Goal: Communication & Community: Answer question/provide support

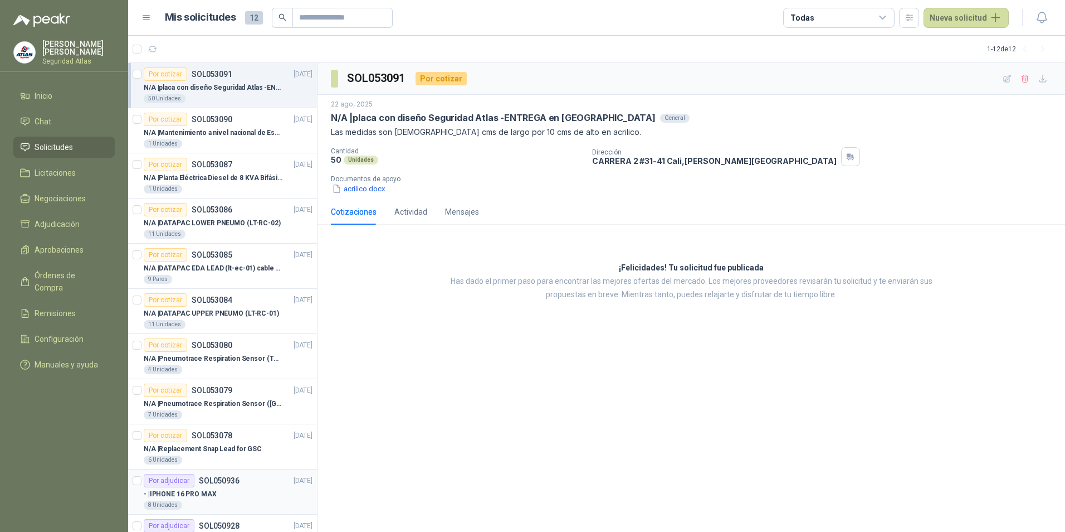
scroll to position [88, 0]
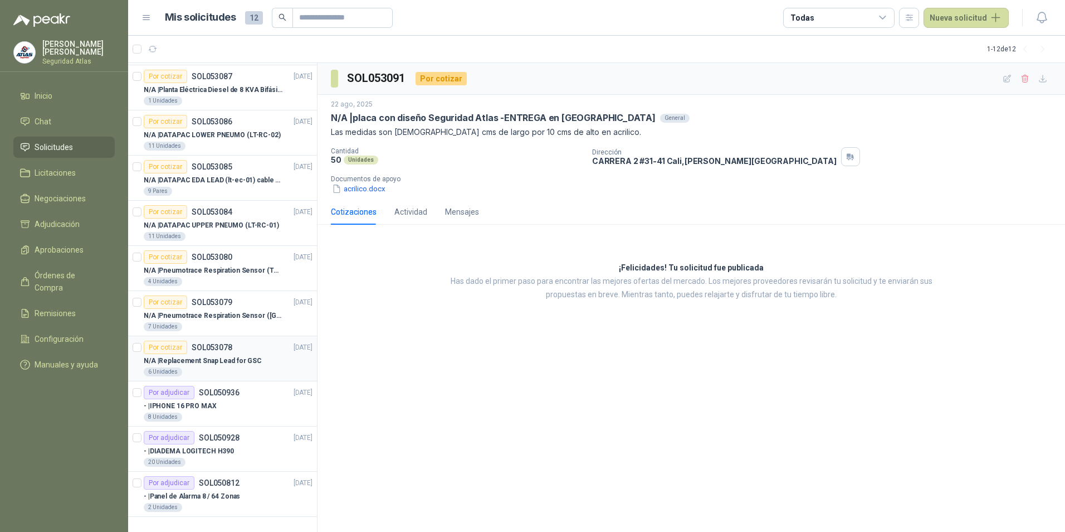
click at [211, 344] on p "SOL053078" at bounding box center [212, 347] width 41 height 8
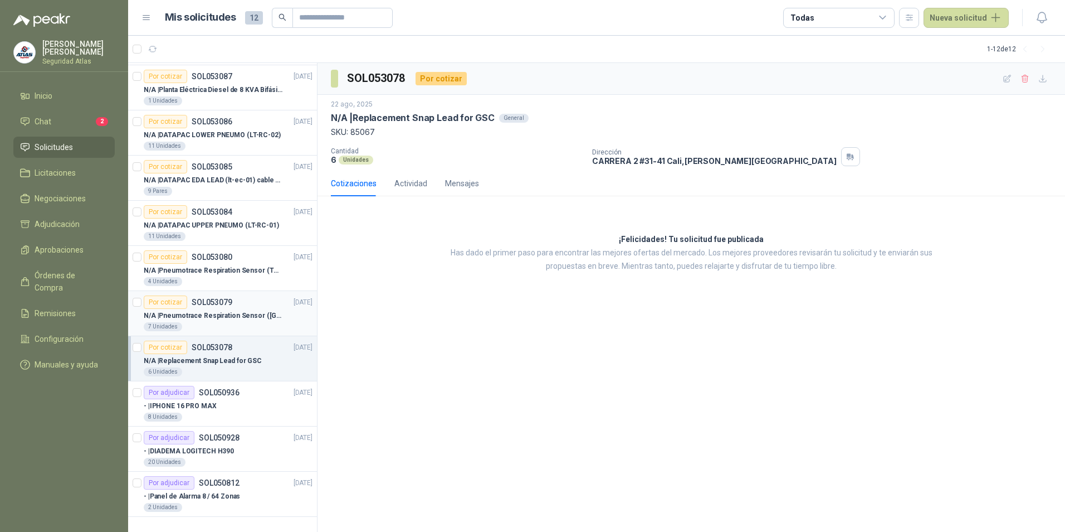
click at [215, 298] on p "SOL053079" at bounding box center [212, 302] width 41 height 8
click at [217, 264] on div "N/A | Pneumotrace Respiration Sensor (THOR)" at bounding box center [228, 270] width 169 height 13
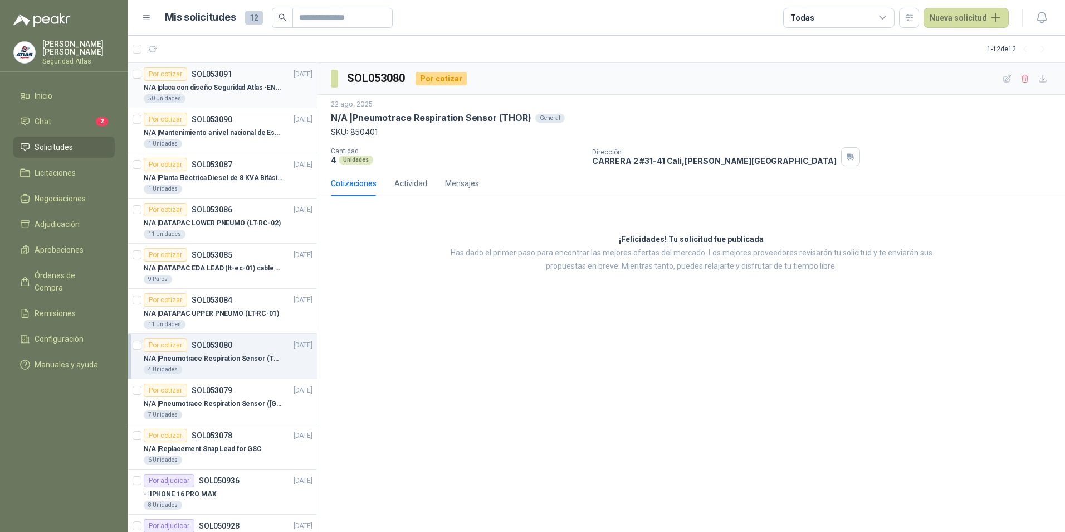
click at [211, 84] on p "N/A | placa con diseño Seguridad Atlas -ENTREGA en [GEOGRAPHIC_DATA]" at bounding box center [213, 87] width 139 height 11
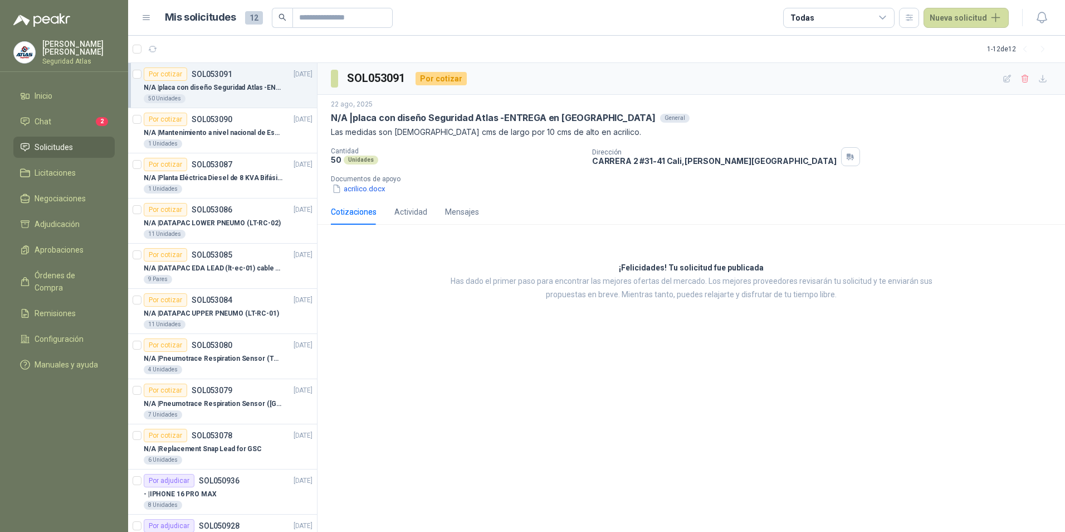
click at [245, 85] on p "N/A | placa con diseño Seguridad Atlas -ENTREGA en [GEOGRAPHIC_DATA]" at bounding box center [213, 87] width 139 height 11
click at [1023, 79] on icon "button" at bounding box center [1025, 79] width 6 height 8
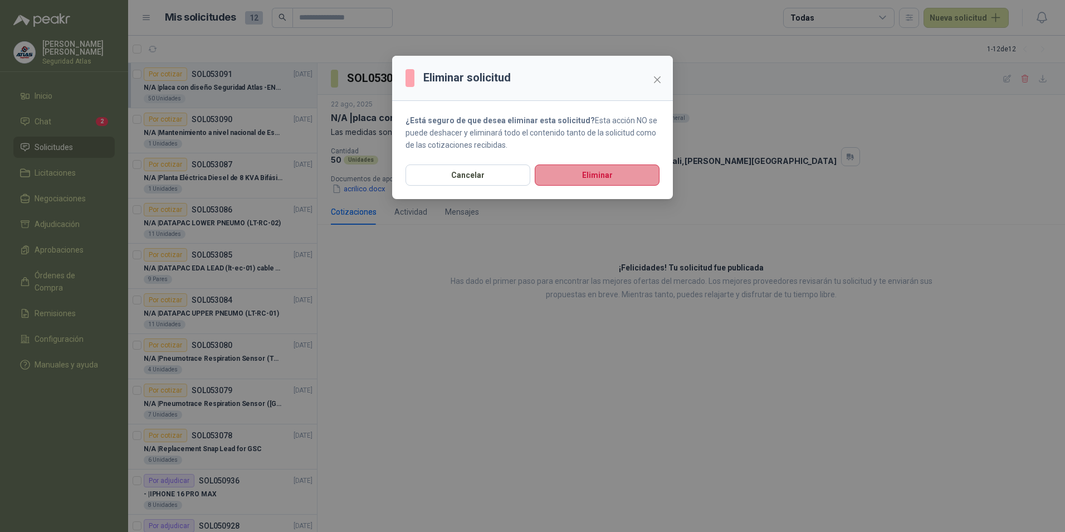
click at [628, 176] on button "Eliminar" at bounding box center [597, 174] width 125 height 21
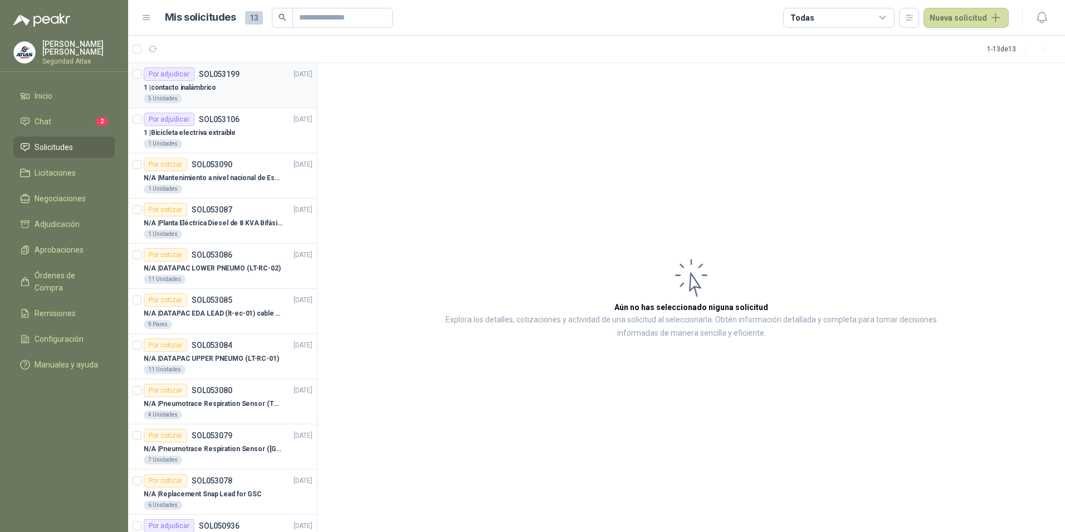
click at [196, 93] on div "1 | contacto inalámbrico" at bounding box center [228, 87] width 169 height 13
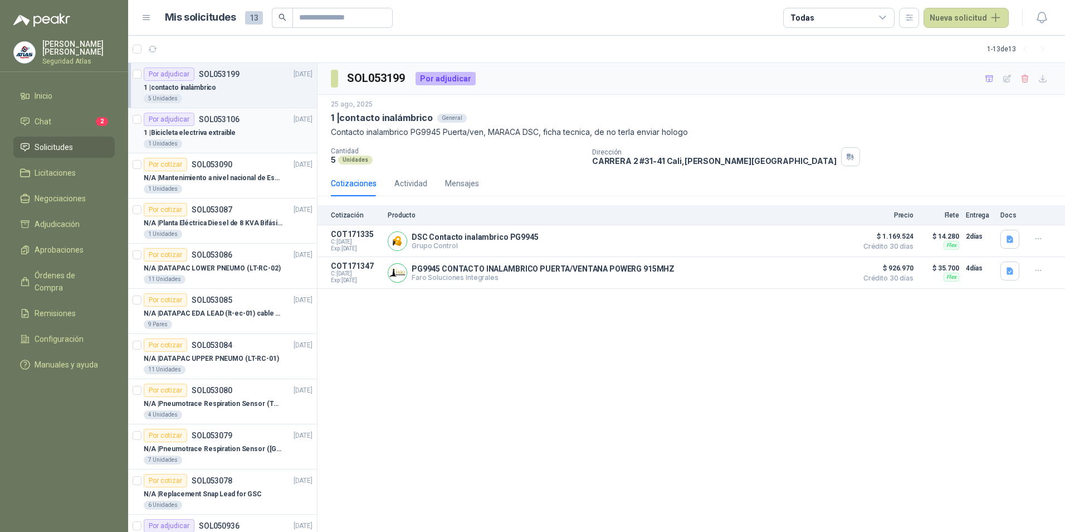
click at [206, 123] on p "SOL053106" at bounding box center [219, 119] width 41 height 8
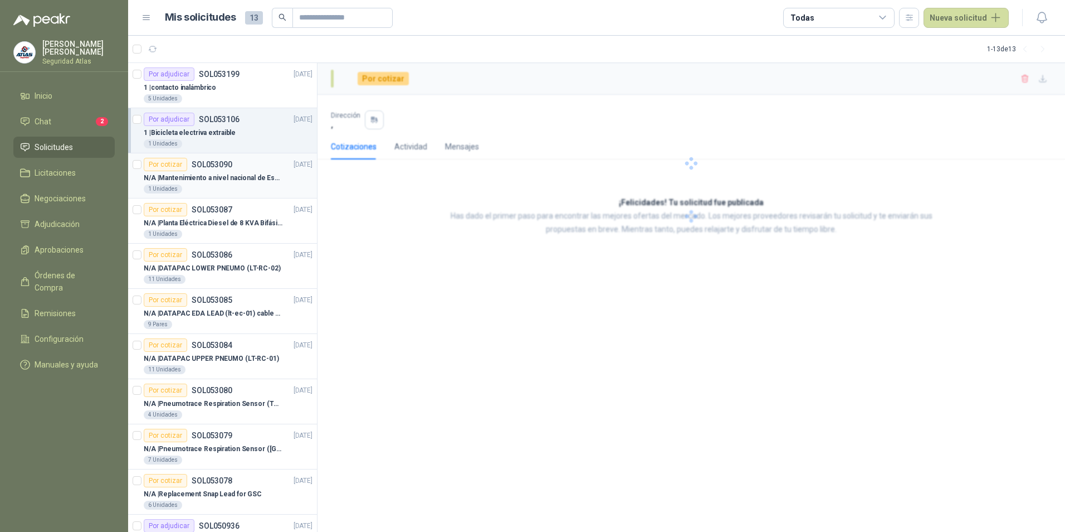
click at [212, 166] on p "SOL053090" at bounding box center [212, 164] width 41 height 8
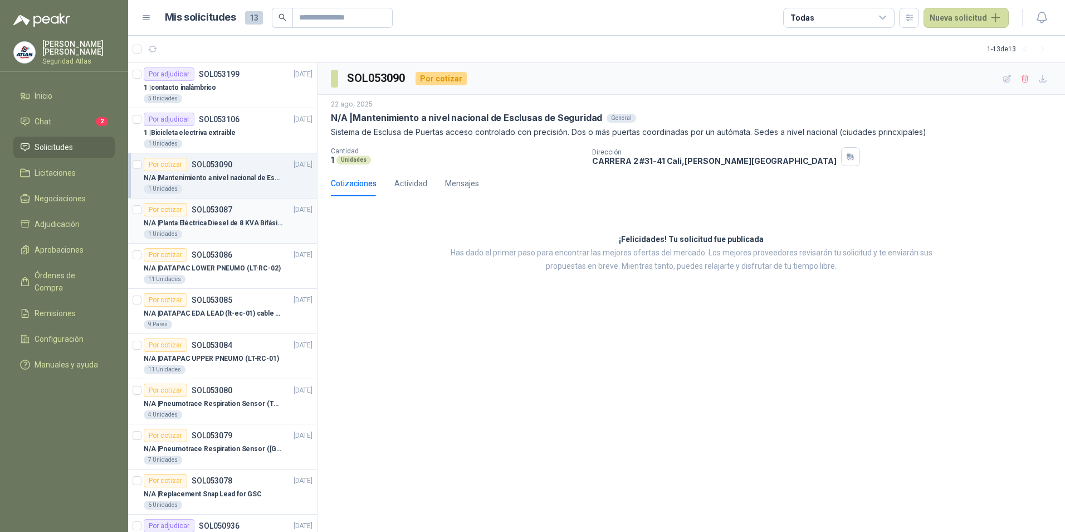
click at [214, 210] on p "SOL053087" at bounding box center [212, 210] width 41 height 8
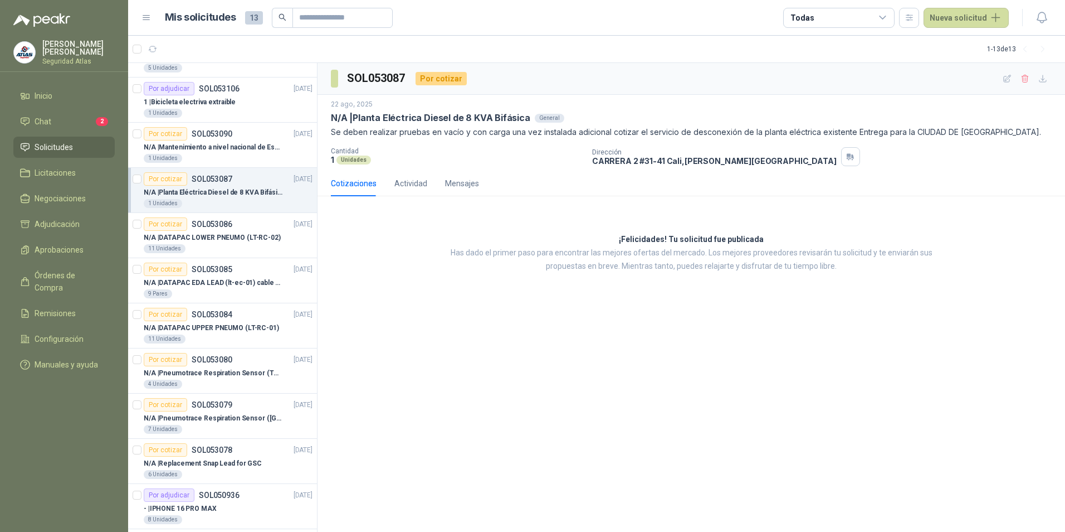
scroll to position [56, 0]
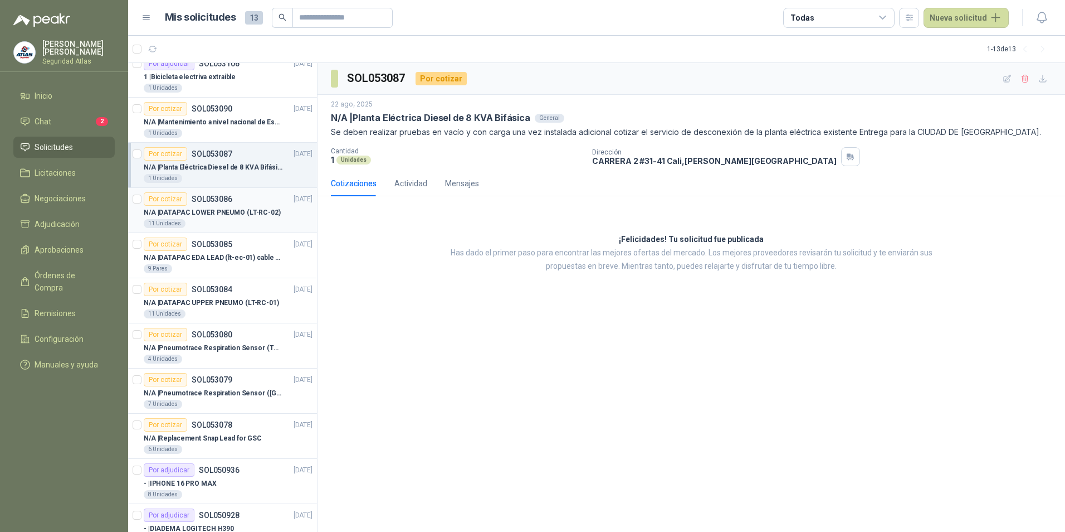
click at [214, 211] on p "N/A | DATAPAC LOWER PNEUMO (LT-RC-02)" at bounding box center [212, 212] width 137 height 11
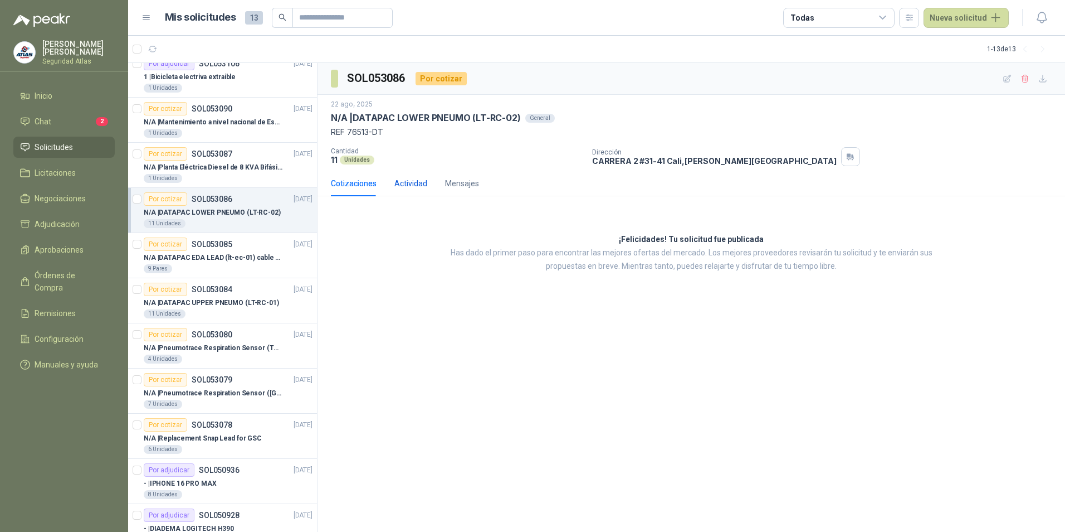
click at [418, 184] on div "Actividad" at bounding box center [411, 183] width 33 height 12
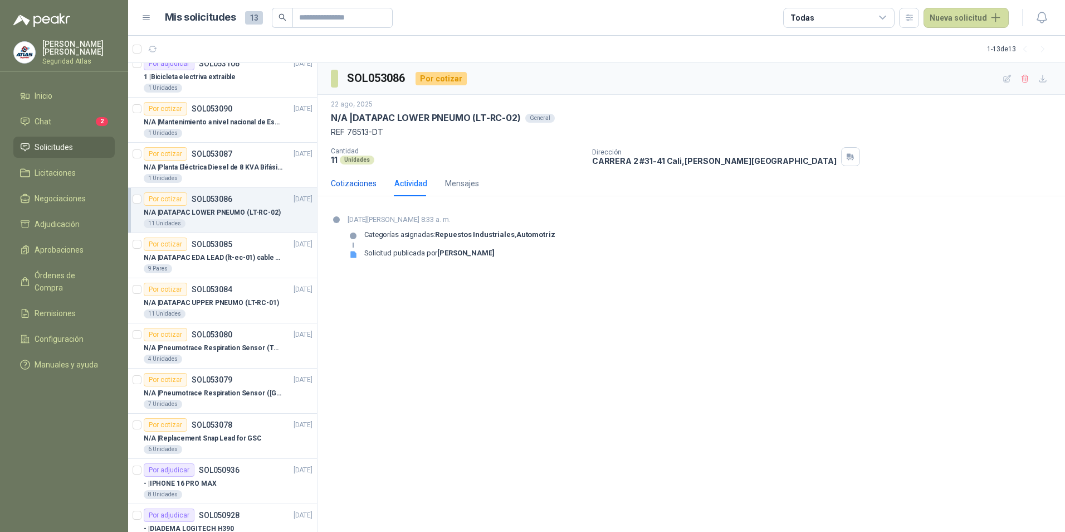
click at [345, 178] on div "Cotizaciones" at bounding box center [354, 183] width 46 height 12
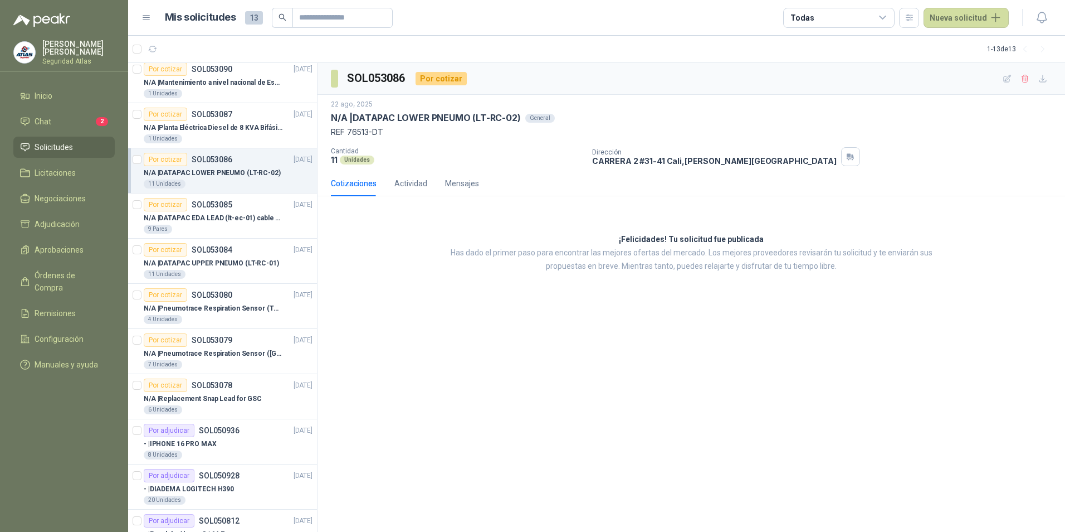
scroll to position [111, 0]
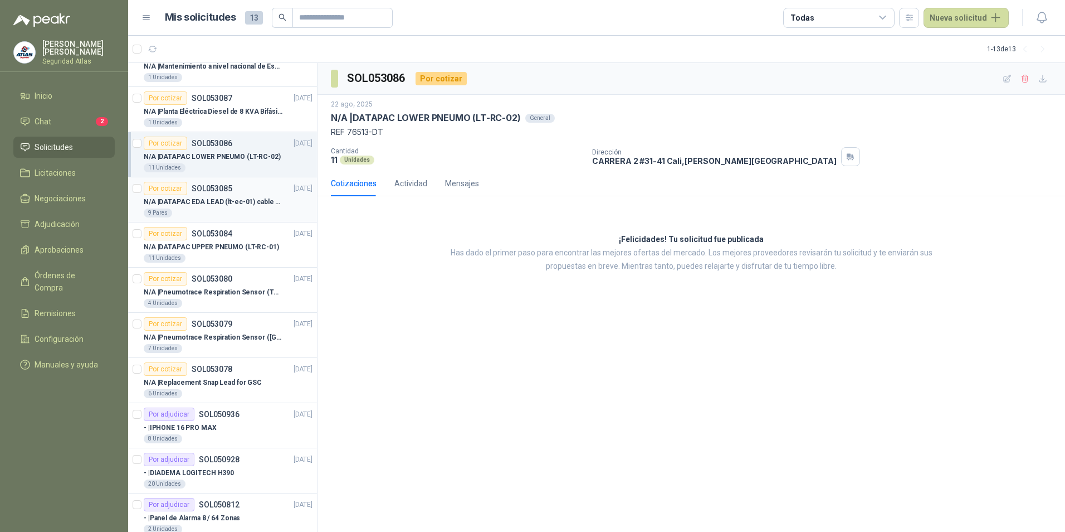
click at [221, 188] on p "SOL053085" at bounding box center [212, 188] width 41 height 8
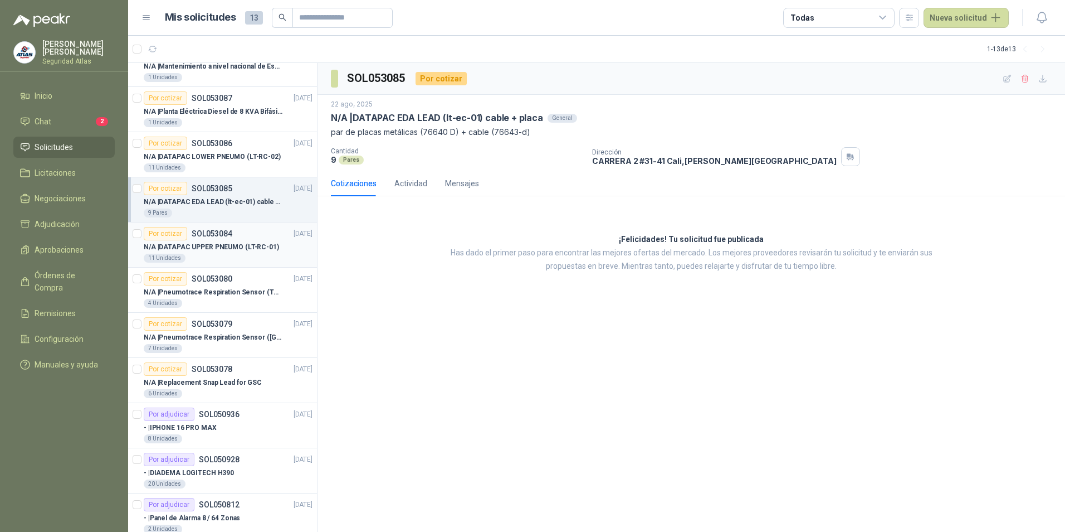
click at [222, 227] on div "Por cotizar SOL053084" at bounding box center [188, 233] width 89 height 13
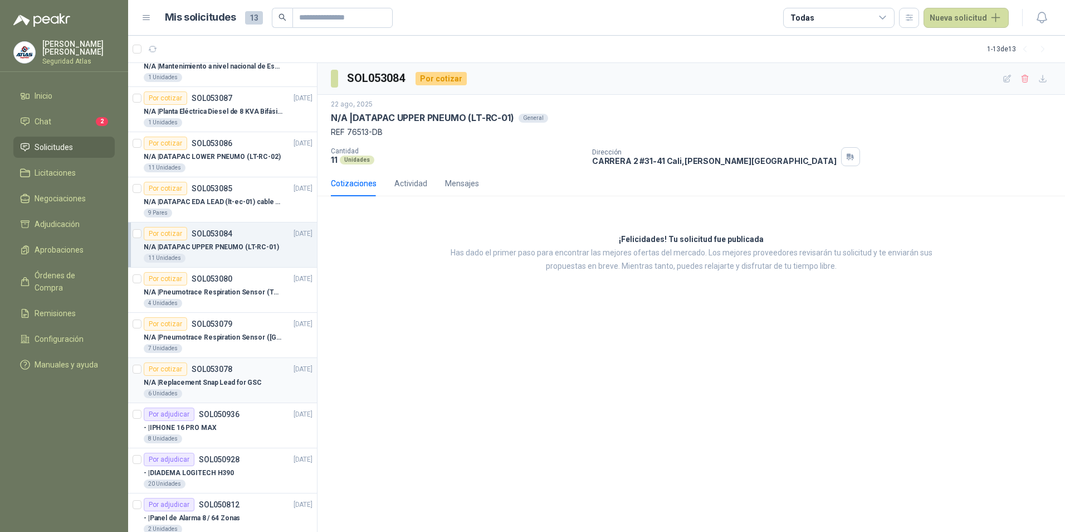
click at [218, 360] on article "Por cotizar SOL053078 [DATE] N/A | Replacement Snap Lead for GSC 6 Unidades" at bounding box center [222, 380] width 189 height 45
click at [223, 334] on p "N/A | Pneumotrace Respiration Sensor ([GEOGRAPHIC_DATA])" at bounding box center [213, 337] width 139 height 11
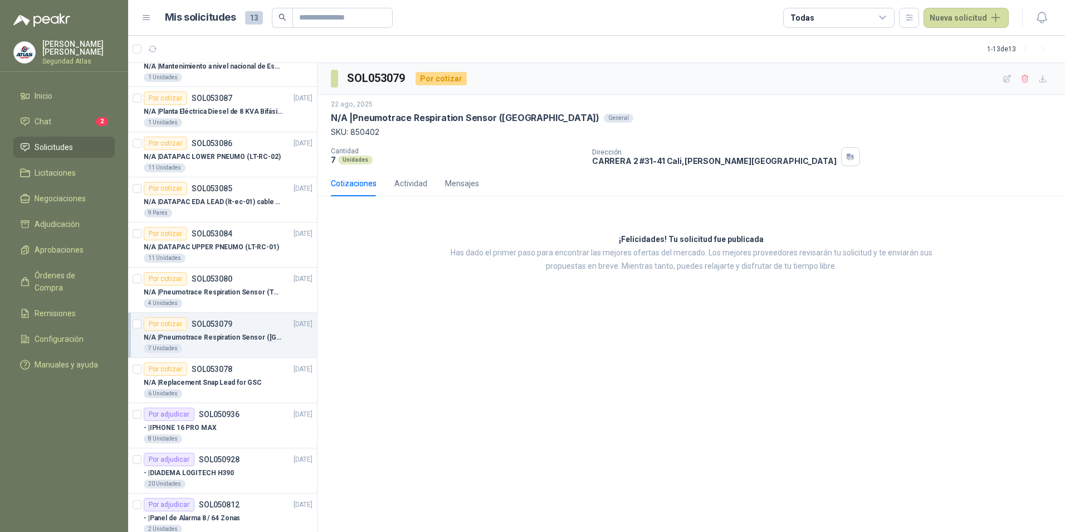
scroll to position [56, 0]
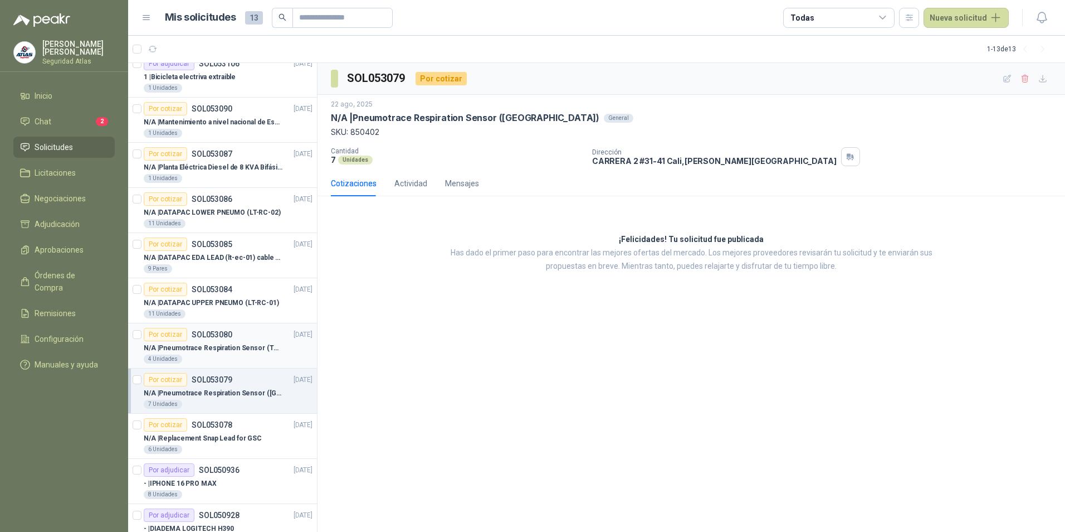
click at [223, 334] on p "SOL053080" at bounding box center [212, 334] width 41 height 8
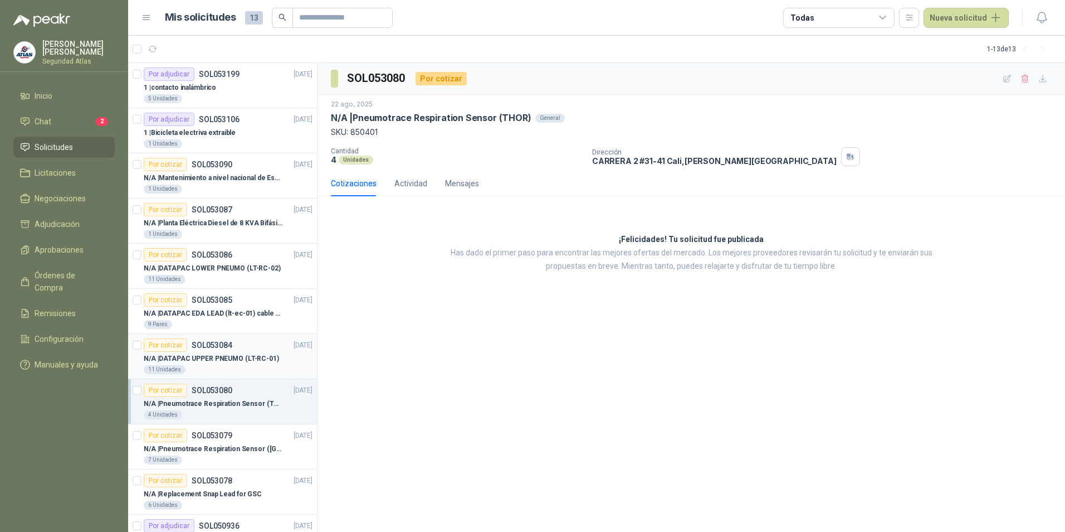
click at [223, 348] on p "SOL053084" at bounding box center [212, 345] width 41 height 8
click at [223, 308] on p "N/A | DATAPAC EDA LEAD (lt-ec-01) cable + placa" at bounding box center [213, 313] width 139 height 11
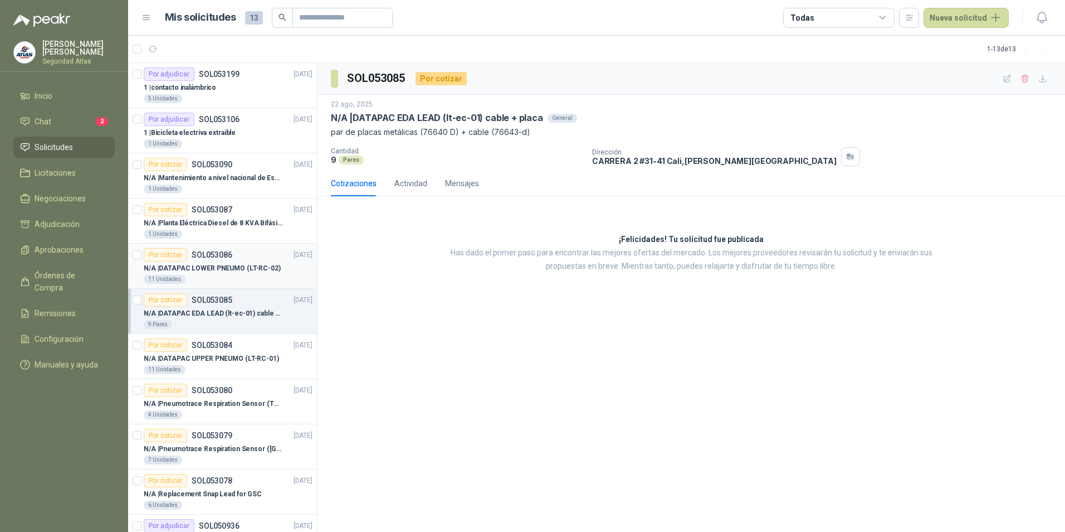
click at [212, 279] on div "11 Unidades" at bounding box center [228, 279] width 169 height 9
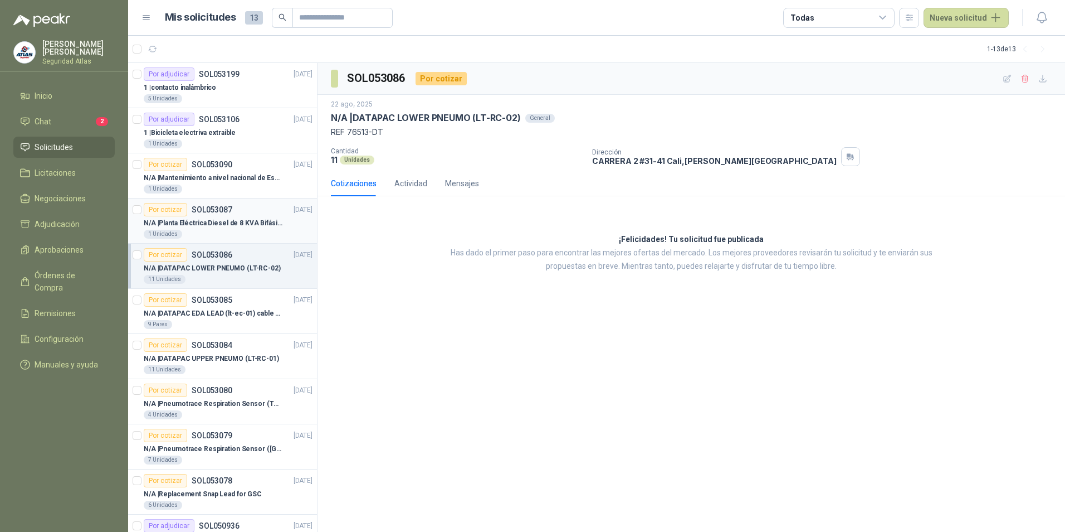
click at [228, 223] on p "N/A | Planta Eléctrica Diesel de 8 KVA Bifásica" at bounding box center [213, 223] width 139 height 11
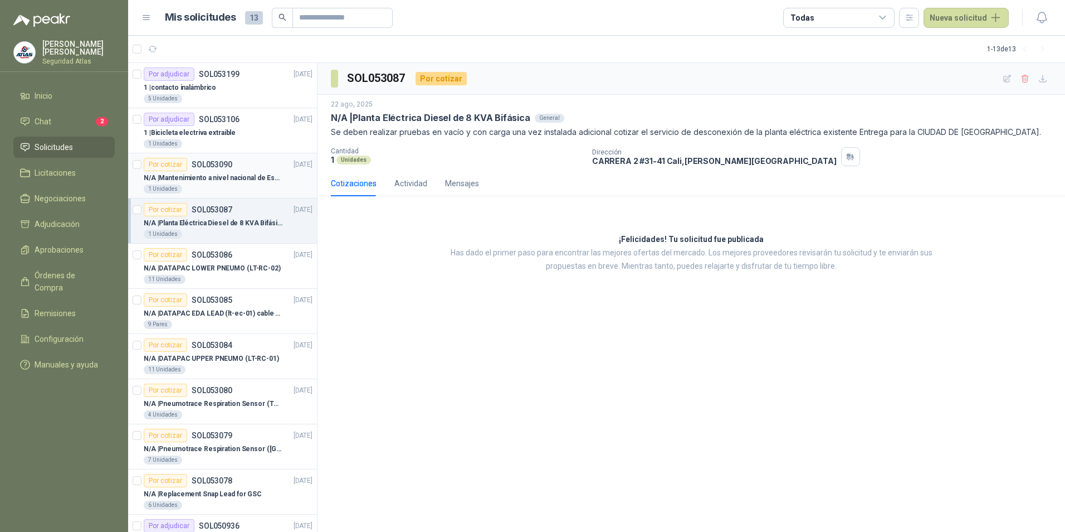
click at [236, 182] on p "N/A | Mantenimiento a nivel nacional de Esclusas de Seguridad" at bounding box center [213, 178] width 139 height 11
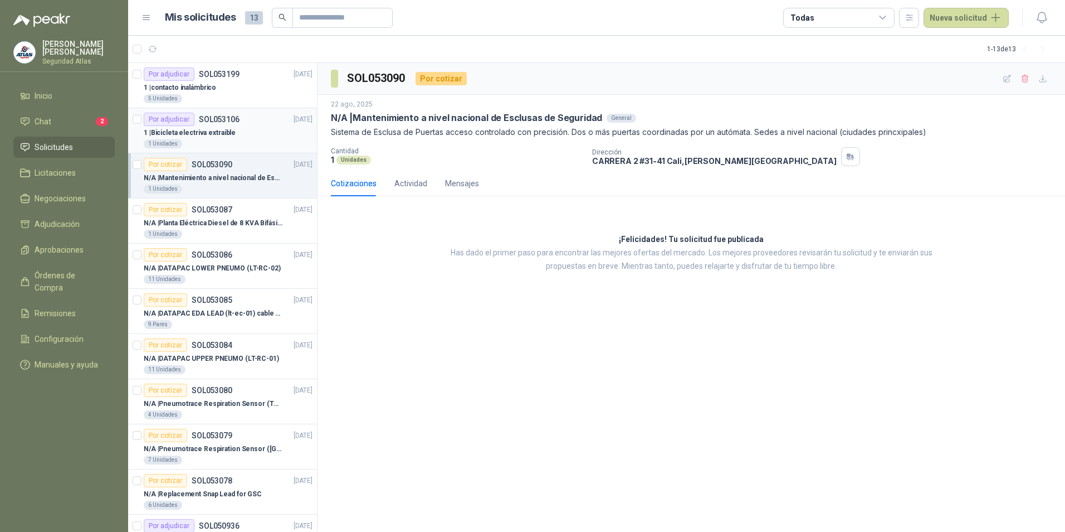
click at [243, 137] on div "1 | Bicicleta electriva extraible" at bounding box center [228, 132] width 169 height 13
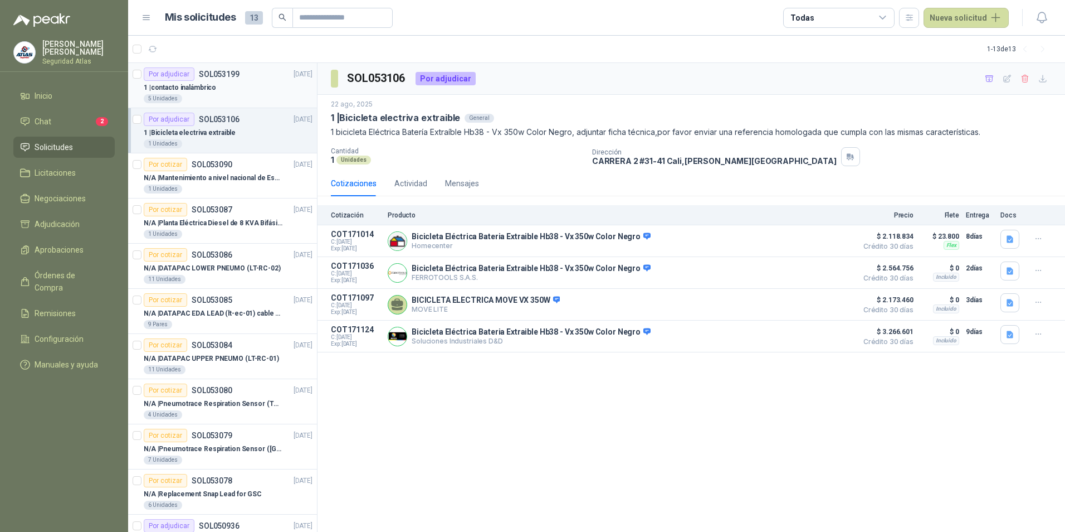
click at [218, 90] on div "1 | contacto inalámbrico" at bounding box center [228, 87] width 169 height 13
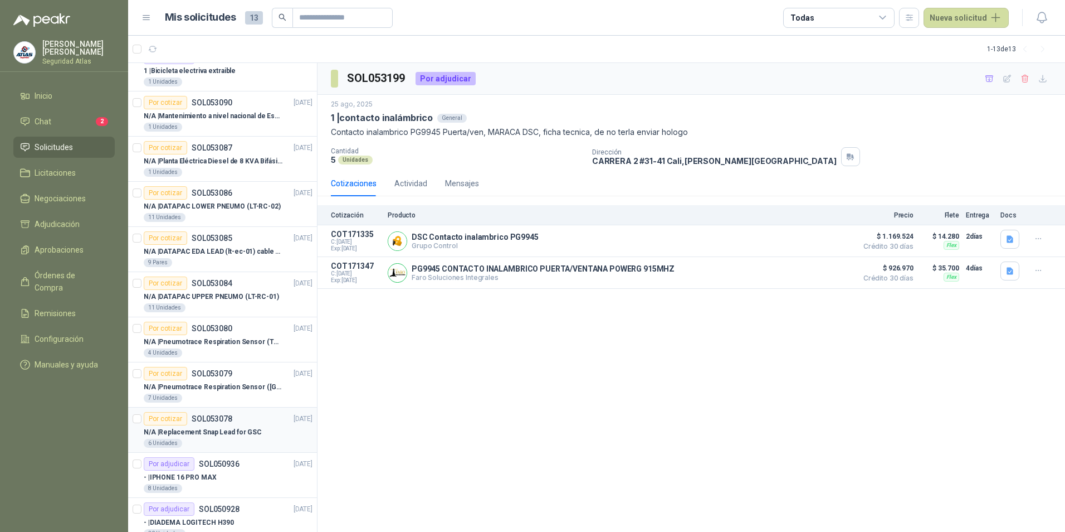
scroll to position [133, 0]
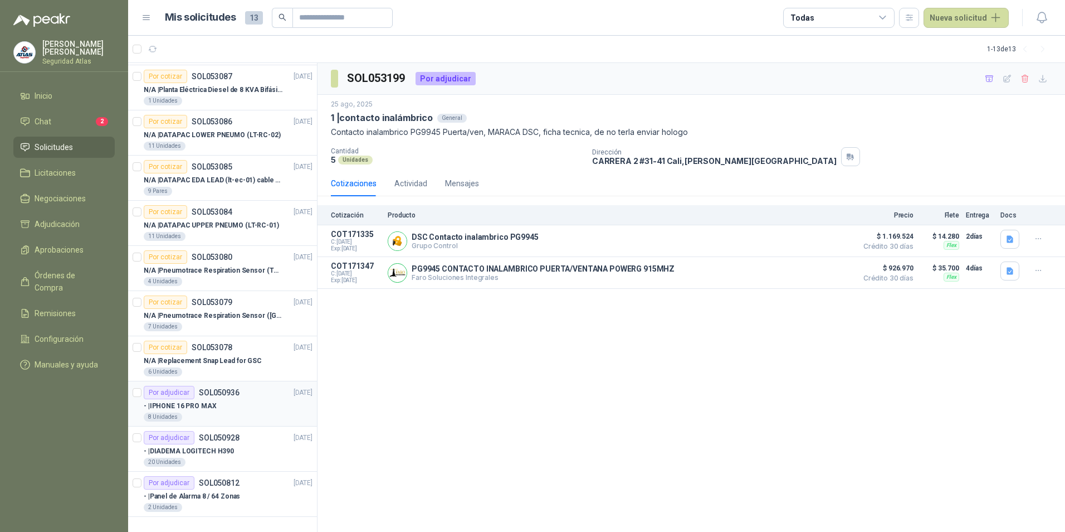
click at [223, 394] on p "SOL050936" at bounding box center [219, 392] width 41 height 8
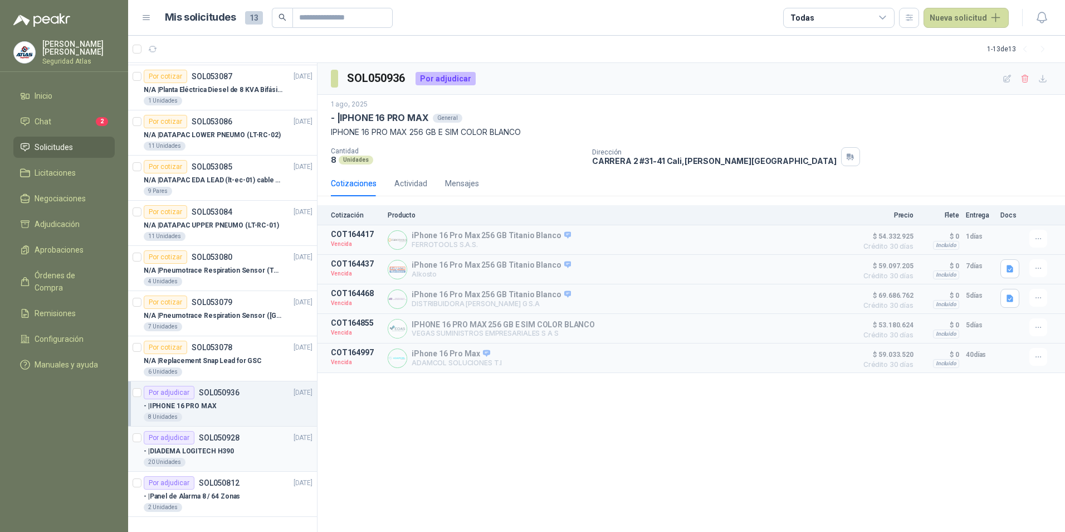
click at [223, 449] on p "- | DIADEMA LOGITECH H390" at bounding box center [189, 451] width 90 height 11
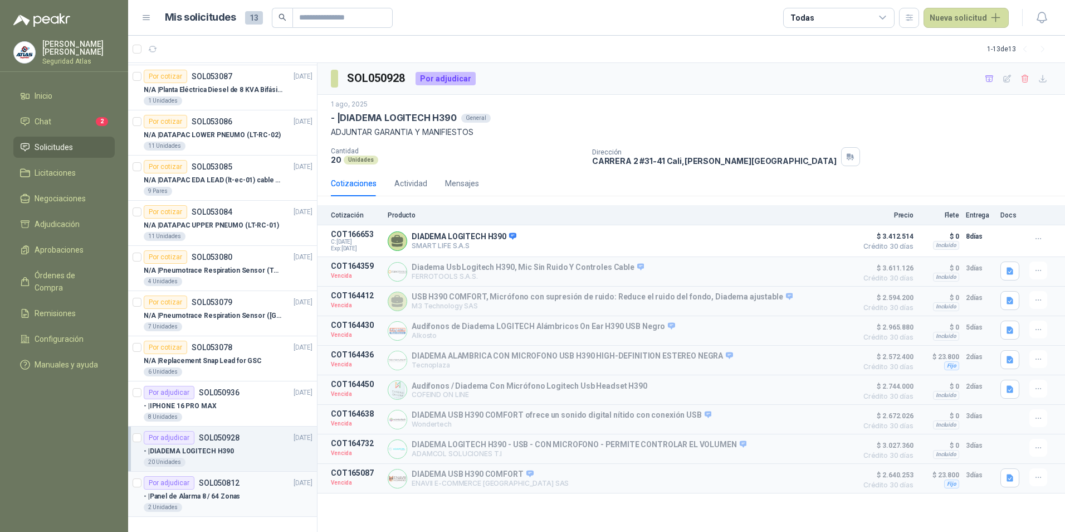
click at [223, 485] on p "SOL050812" at bounding box center [219, 483] width 41 height 8
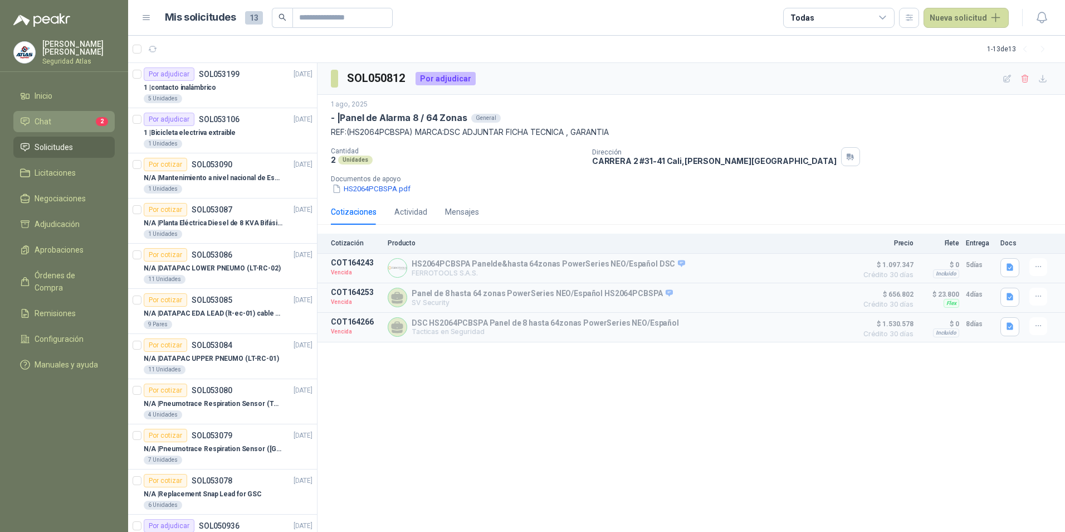
click at [70, 122] on li "Chat 2" at bounding box center [64, 121] width 88 height 12
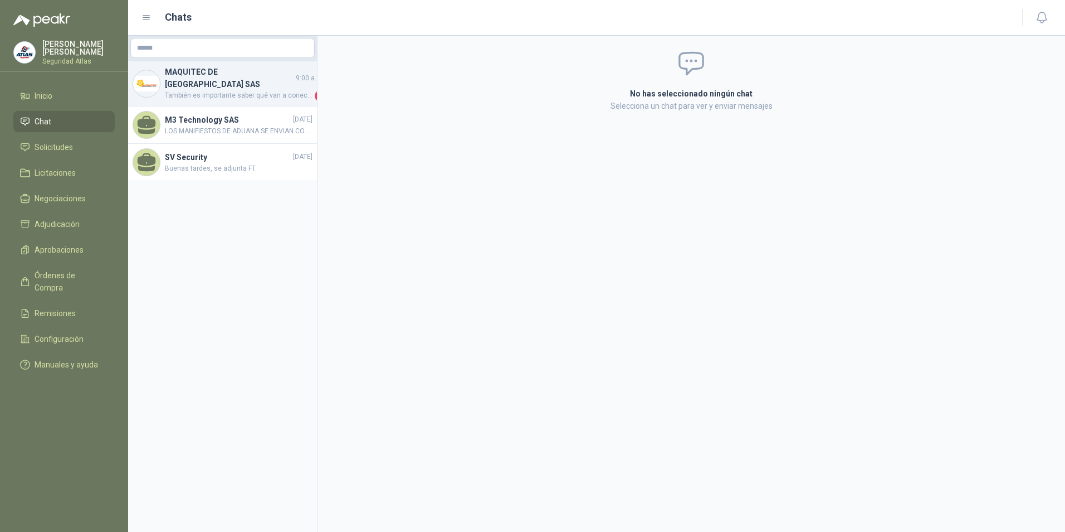
click at [231, 90] on span "También es importante saber qué van a conectar y si ya se realizó el estudio pr…" at bounding box center [239, 95] width 148 height 11
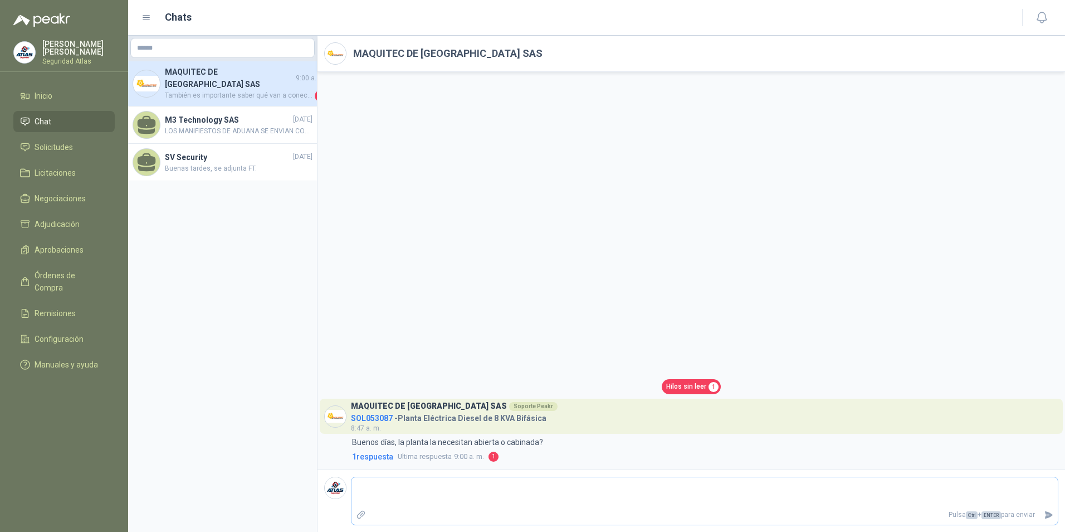
click at [495, 495] on textarea at bounding box center [705, 492] width 707 height 26
click at [440, 486] on textarea at bounding box center [705, 492] width 707 height 26
click at [436, 463] on div "Hilos sin leer 1 MAQUITEC DE [GEOGRAPHIC_DATA] SAS Soporte Peakr SOL053087 - Pl…" at bounding box center [692, 270] width 748 height 397
click at [439, 458] on span "Ultima respuesta" at bounding box center [425, 456] width 54 height 11
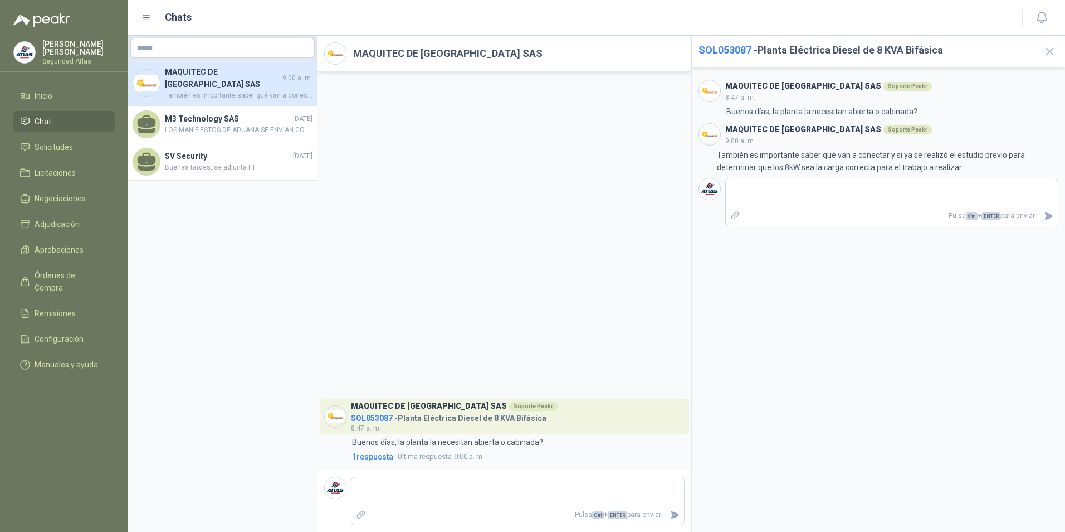
click at [767, 91] on div "MAQUITEC DE COLOMBIA SAS Soporte Peakr 8:47 a. m." at bounding box center [829, 91] width 207 height 25
click at [802, 189] on textarea at bounding box center [892, 194] width 333 height 26
click at [208, 125] on span "LOS MANIFIESTOS DE ADUANA SE ENVIAN CON LAS DIADEMAS (SE ENVIAN ANEXOS)" at bounding box center [239, 130] width 148 height 11
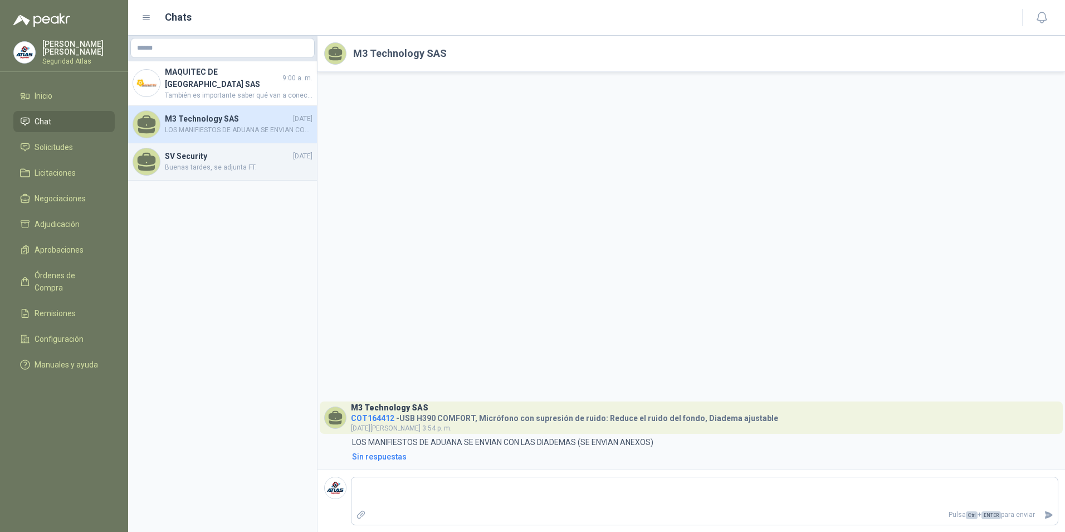
click at [202, 162] on span "Buenas tardes, se adjunta FT." at bounding box center [239, 167] width 148 height 11
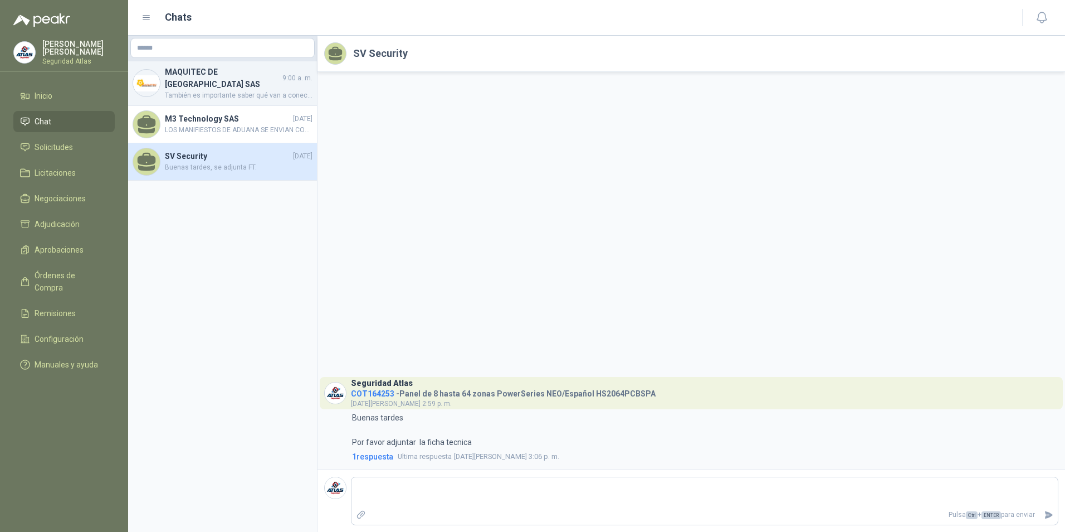
click at [216, 90] on span "También es importante saber qué van a conectar y si ya se realizó el estudio pr…" at bounding box center [239, 95] width 148 height 11
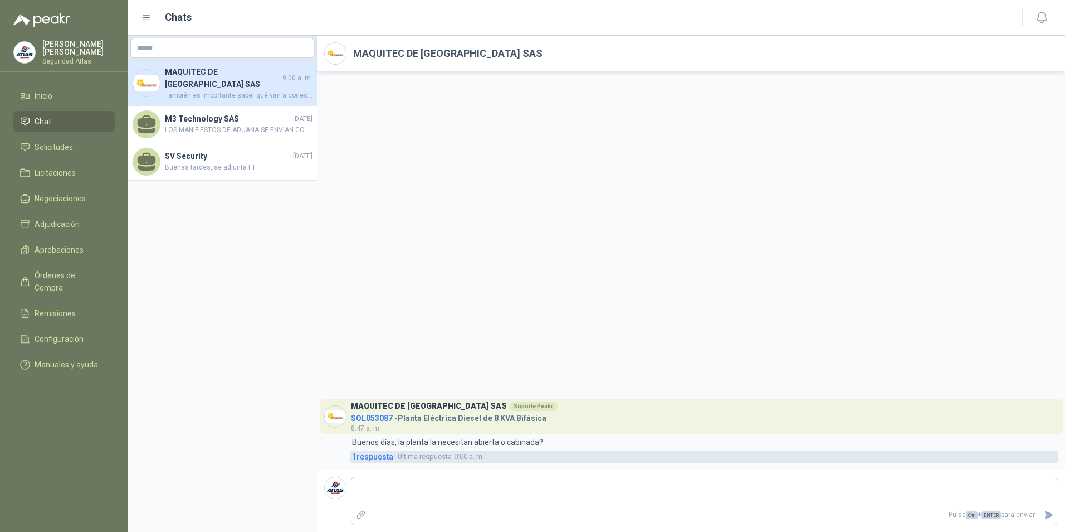
click at [378, 456] on span "1 respuesta" at bounding box center [372, 456] width 41 height 12
